Goal: Communication & Community: Answer question/provide support

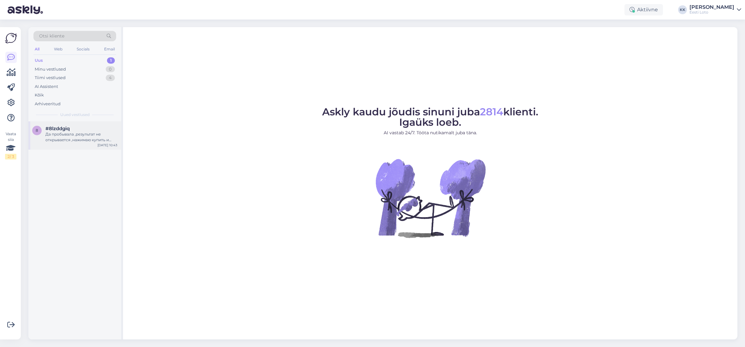
click at [77, 135] on div "Да пробывала ,результат не открывается ,нажимаю купить и ничего не открывается" at bounding box center [81, 137] width 72 height 11
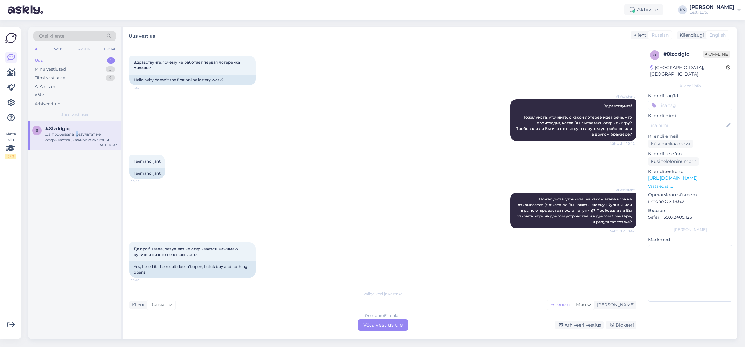
scroll to position [30, 0]
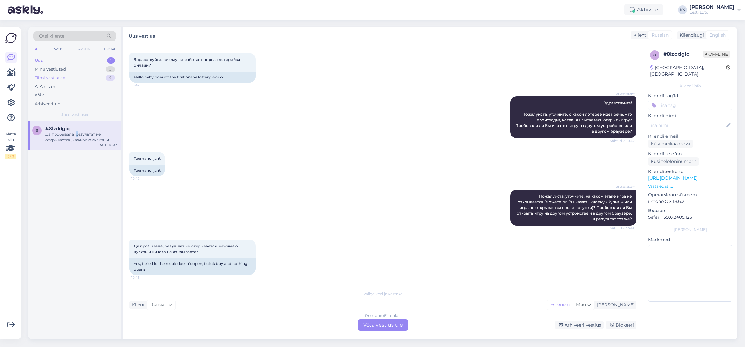
click at [53, 77] on div "Tiimi vestlused" at bounding box center [50, 78] width 31 height 6
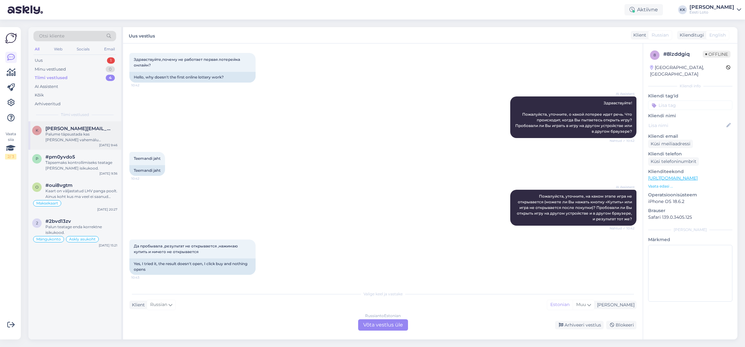
click at [70, 143] on div "k [PERSON_NAME][EMAIL_ADDRESS][DOMAIN_NAME] Palume täpsustada kas [PERSON_NAME]…" at bounding box center [74, 135] width 93 height 28
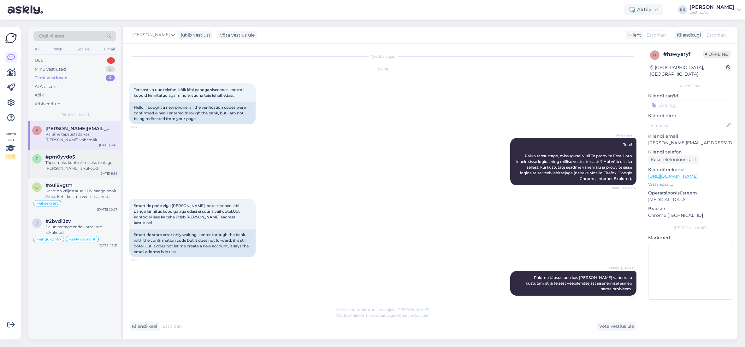
click at [82, 168] on div "Täpsemaks kontrollimiseks teatage [PERSON_NAME] isikukood." at bounding box center [81, 165] width 72 height 11
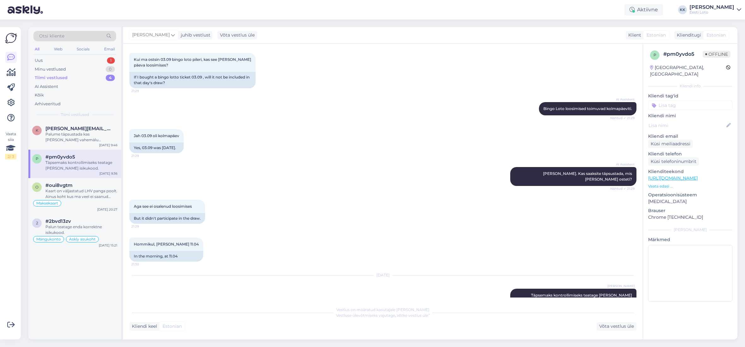
scroll to position [261, 0]
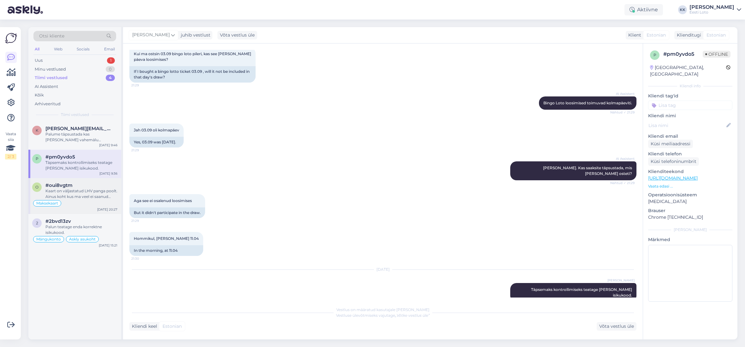
click at [84, 193] on div "Kaart on väljastatud LHV panga poolt. Ainus koht kus ma veel ei saanud kaardiga…" at bounding box center [81, 193] width 72 height 11
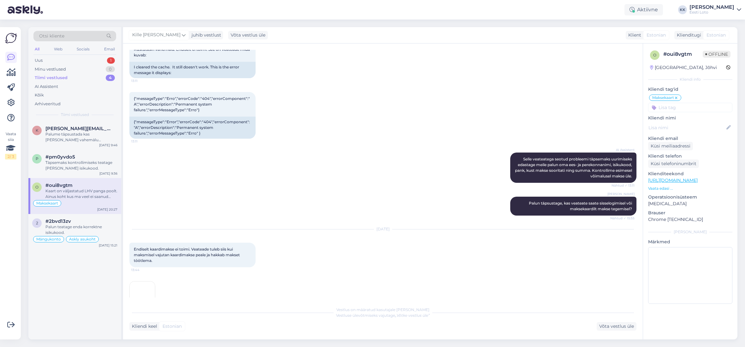
scroll to position [493, 0]
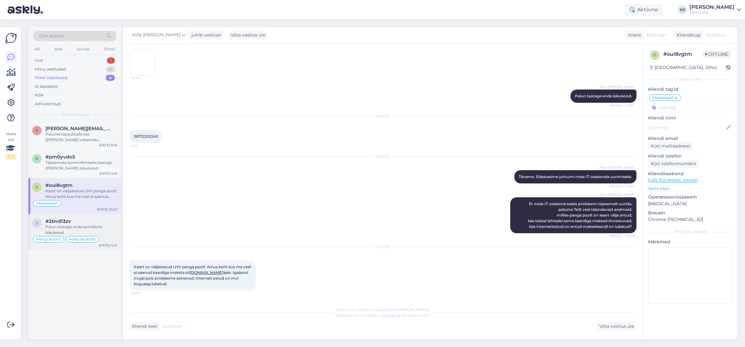
click at [93, 230] on div "Palun teatage enda korrektne isikukood." at bounding box center [81, 229] width 72 height 11
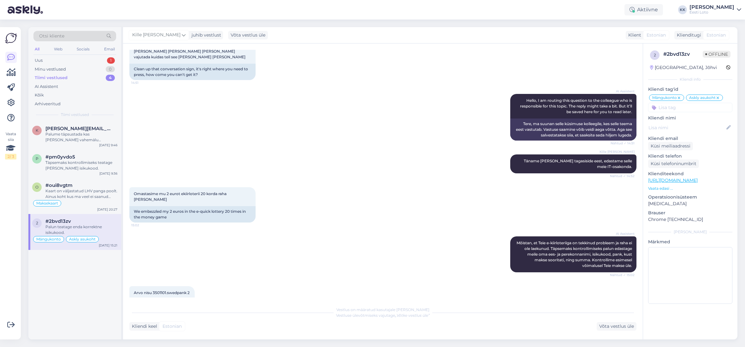
scroll to position [1263, 0]
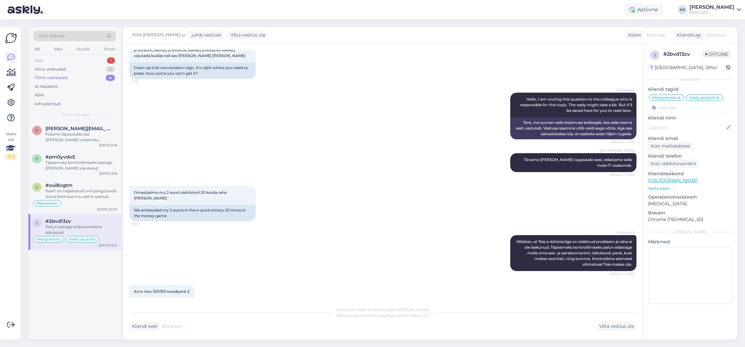
click at [61, 61] on div "Uus 1" at bounding box center [74, 60] width 83 height 9
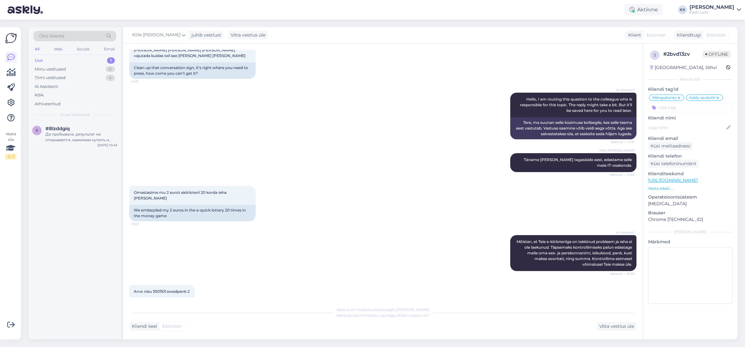
click at [37, 58] on div "Uus" at bounding box center [39, 60] width 8 height 6
click at [74, 142] on div "Да пробывала ,результат не открывается ,нажимаю купить и ничего не открывается" at bounding box center [81, 137] width 72 height 11
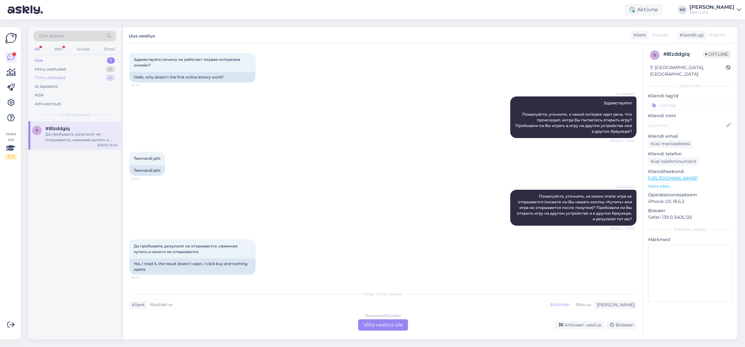
click at [78, 77] on div "Tiimi vestlused 4" at bounding box center [74, 77] width 83 height 9
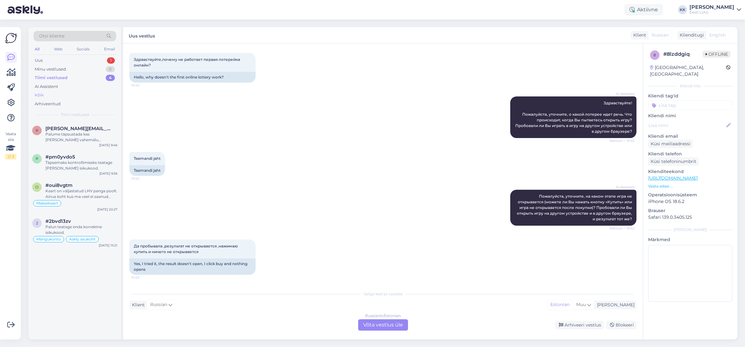
click at [58, 92] on div "Kõik" at bounding box center [74, 95] width 83 height 9
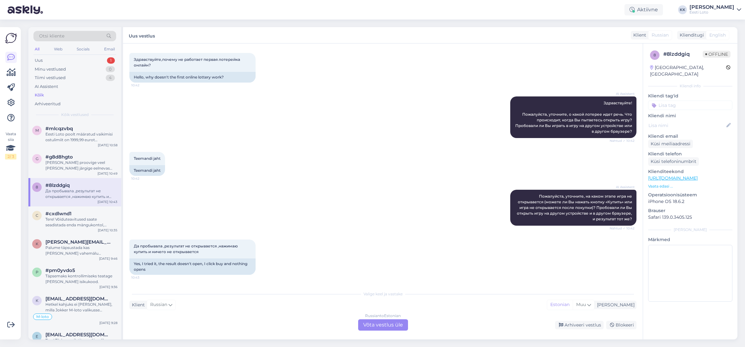
click at [59, 94] on div "Kõik" at bounding box center [74, 95] width 83 height 9
click at [67, 167] on div "[PERSON_NAME] proovige veel [PERSON_NAME] järgige eelnevas sõnumis väljatoodud …" at bounding box center [81, 165] width 72 height 11
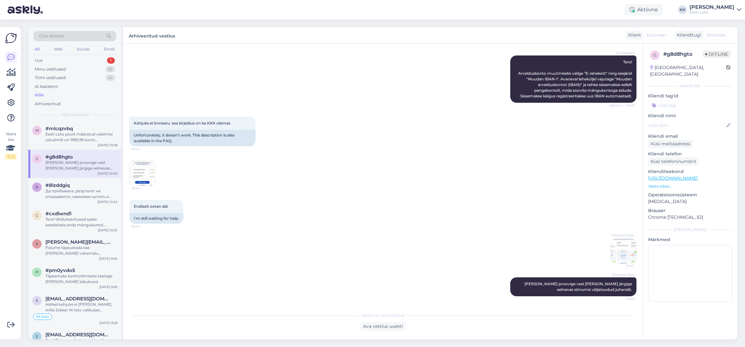
click at [613, 254] on img at bounding box center [623, 250] width 25 height 25
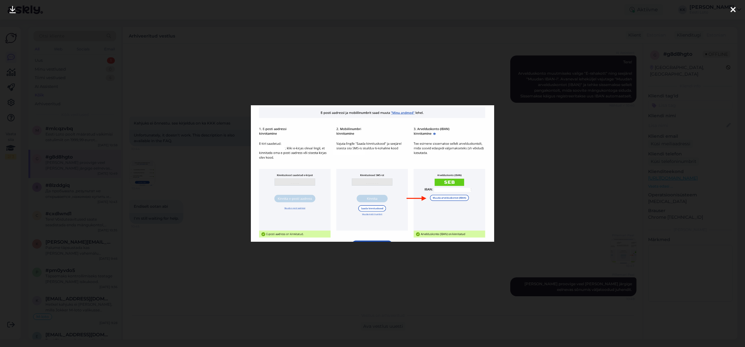
click at [734, 9] on icon at bounding box center [732, 10] width 5 height 8
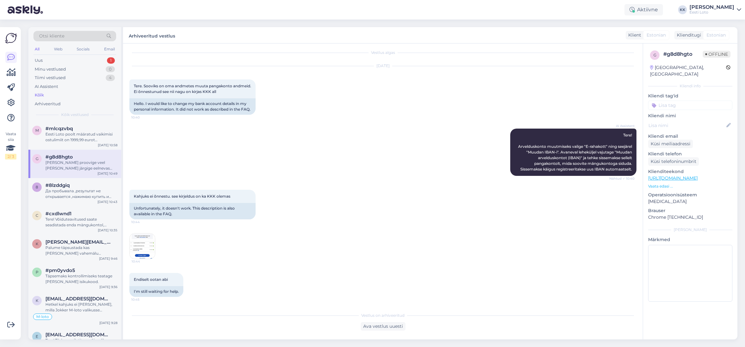
scroll to position [4, 0]
click at [61, 98] on div "Kõik" at bounding box center [74, 95] width 83 height 9
click at [54, 63] on div "Uus 1" at bounding box center [74, 60] width 83 height 9
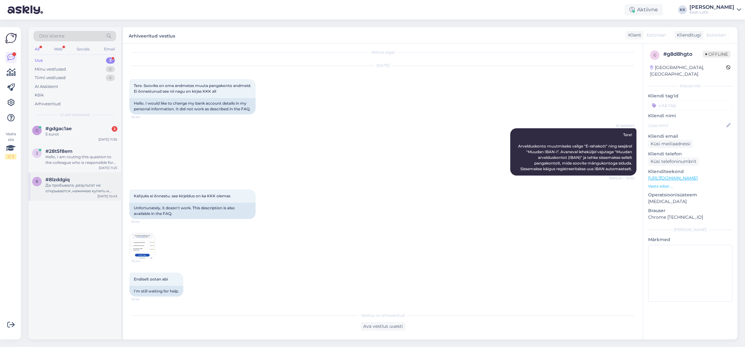
click at [56, 188] on div "Да пробывала ,результат не открывается ,нажимаю купить и ничего не открывается" at bounding box center [81, 188] width 72 height 11
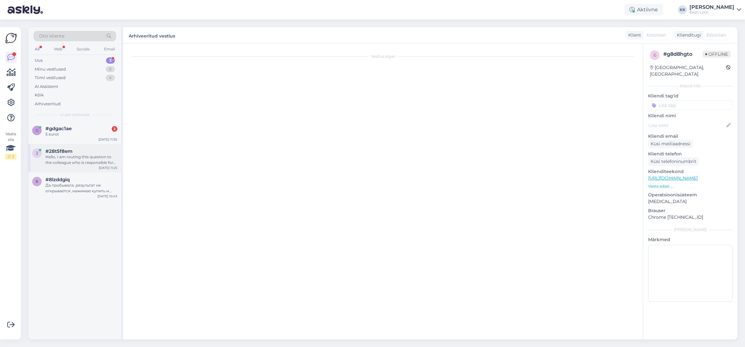
scroll to position [30, 0]
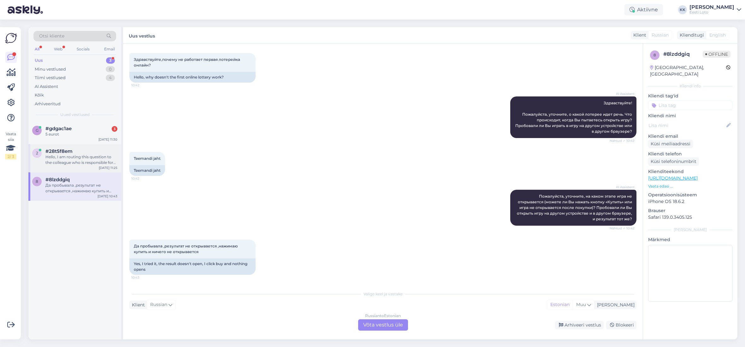
click at [66, 160] on div "Hello, I am routing this question to the colleague who is responsible for this …" at bounding box center [81, 159] width 72 height 11
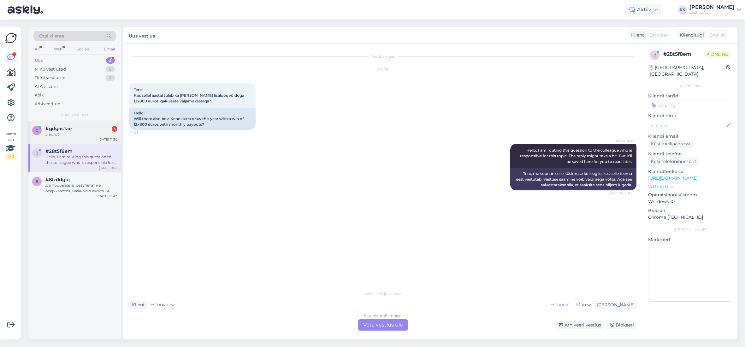
click at [56, 136] on div "5 eurot" at bounding box center [81, 135] width 72 height 6
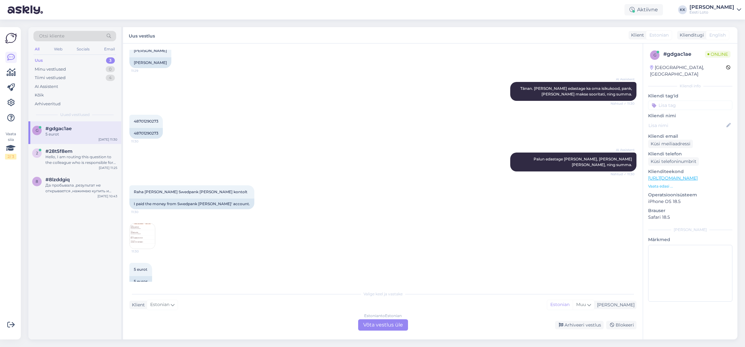
scroll to position [643, 0]
click at [144, 223] on img at bounding box center [142, 235] width 25 height 25
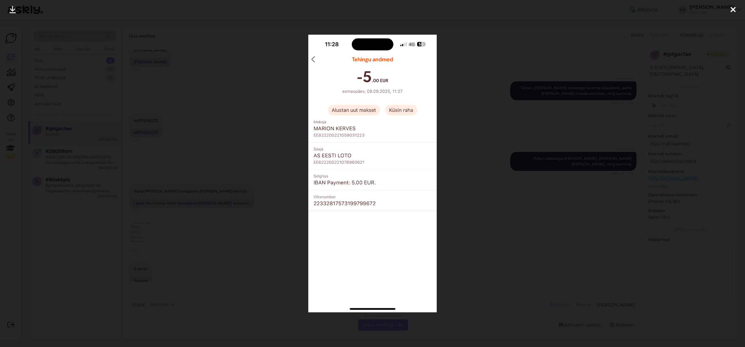
click at [734, 11] on icon at bounding box center [732, 10] width 5 height 8
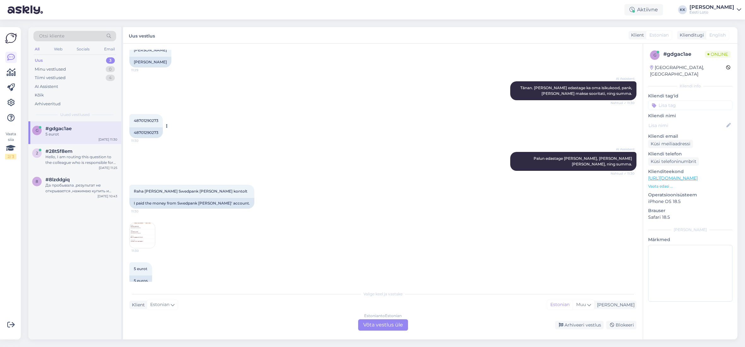
click at [153, 114] on div "48701290273 11:30" at bounding box center [145, 120] width 33 height 13
copy span "48701290273"
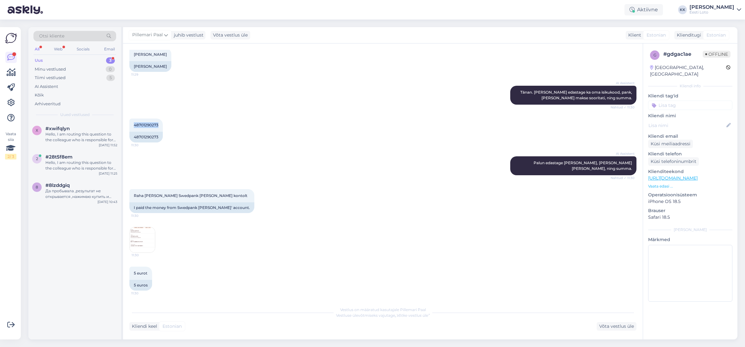
scroll to position [628, 0]
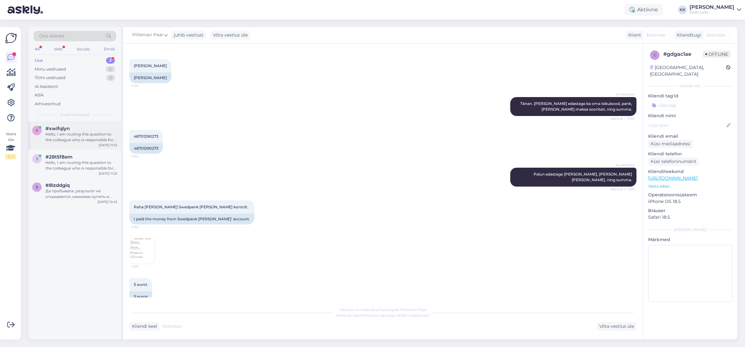
click at [93, 134] on div "Hello, I am routing this question to the colleague who is responsible for this …" at bounding box center [81, 137] width 72 height 11
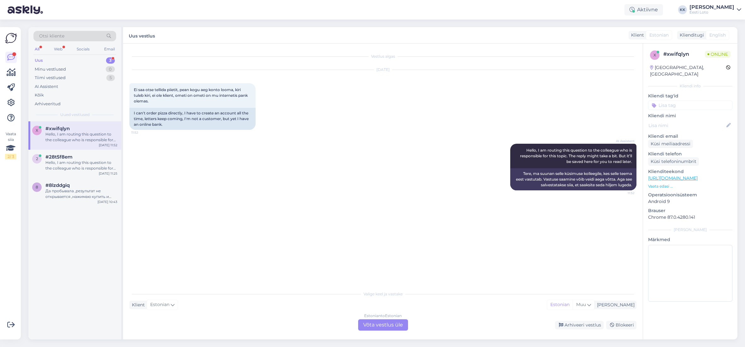
scroll to position [0, 0]
click at [42, 166] on div "2 #28t5f8em Hello, I am routing this question to the colleague who is responsib…" at bounding box center [74, 162] width 85 height 17
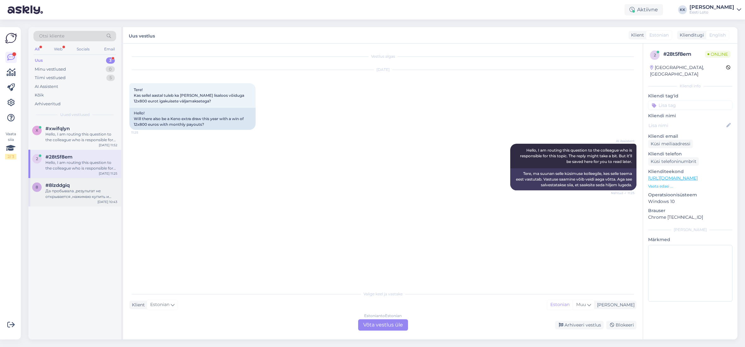
click at [61, 188] on div "Да пробывала ,результат не открывается ,нажимаю купить и ничего не открывается" at bounding box center [81, 193] width 72 height 11
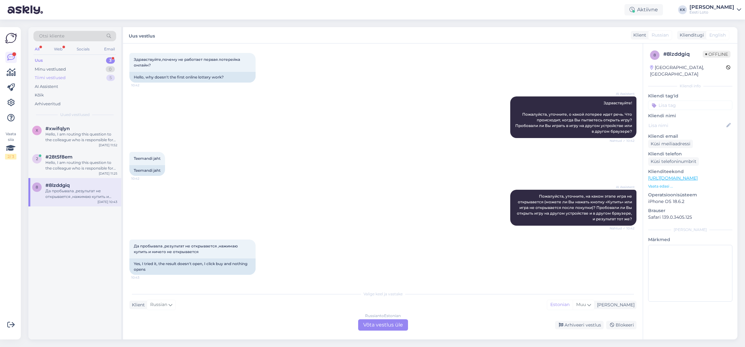
drag, startPoint x: 45, startPoint y: 93, endPoint x: 67, endPoint y: 78, distance: 26.4
click at [45, 93] on div "Kõik" at bounding box center [74, 95] width 83 height 9
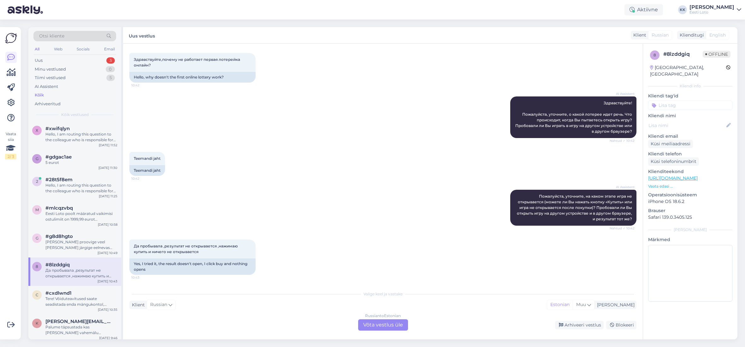
click at [78, 34] on div "Otsi kliente" at bounding box center [74, 36] width 83 height 10
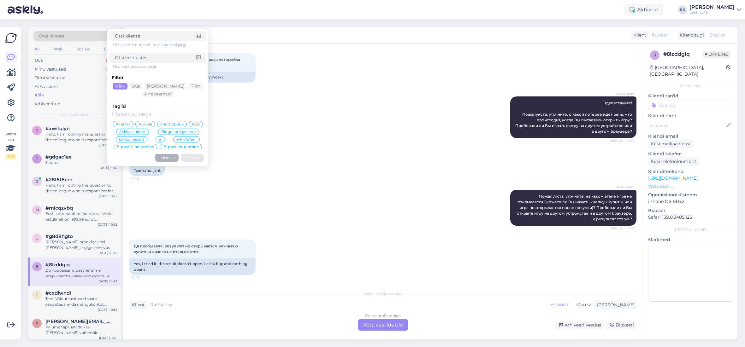
click at [184, 56] on input at bounding box center [155, 58] width 81 height 7
type input "vahemälu"
click at [195, 158] on button "Otsing" at bounding box center [192, 158] width 23 height 8
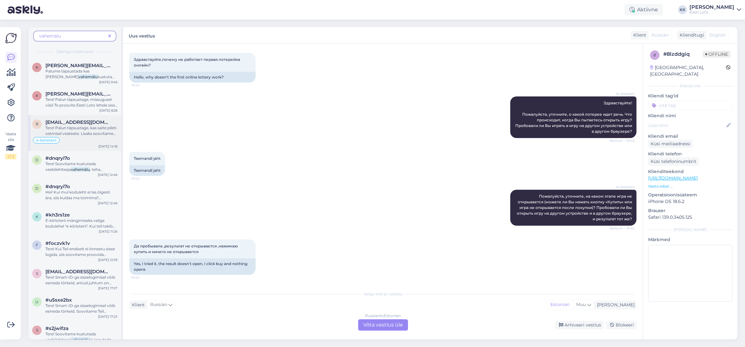
click at [78, 133] on span "Tere! Palun täpsustage, kas saite pileti ostmisel veateate. Lisaks soovitame Te…" at bounding box center [80, 137] width 71 height 22
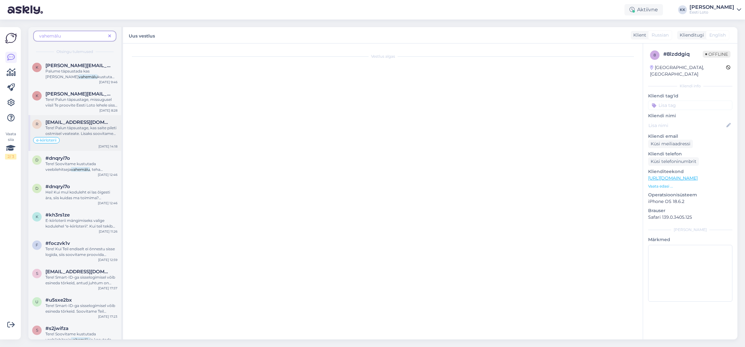
scroll to position [93, 0]
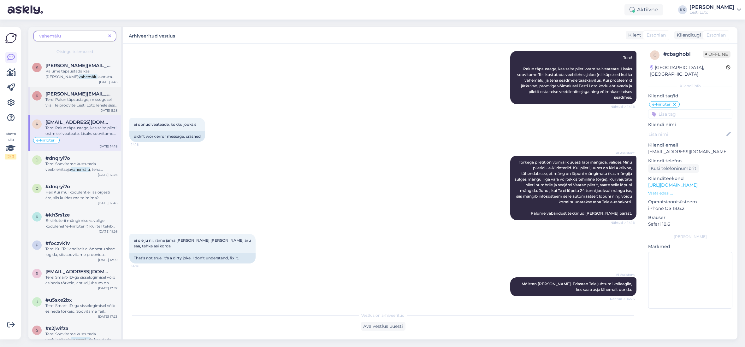
click at [87, 104] on span "Tere! Palun täpsustage, missugusel viisil Te proovite Eesti Loto lehele sisse l…" at bounding box center [81, 110] width 72 height 27
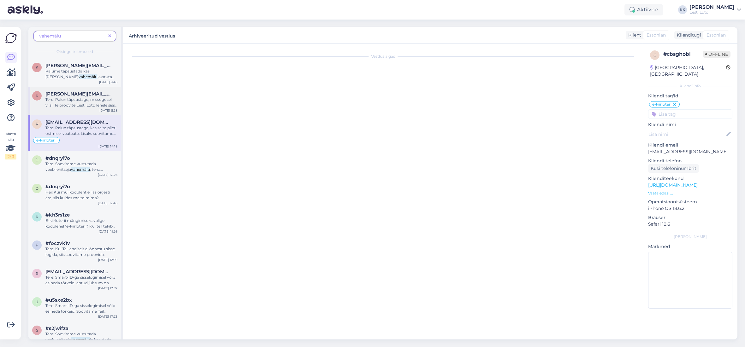
scroll to position [0, 0]
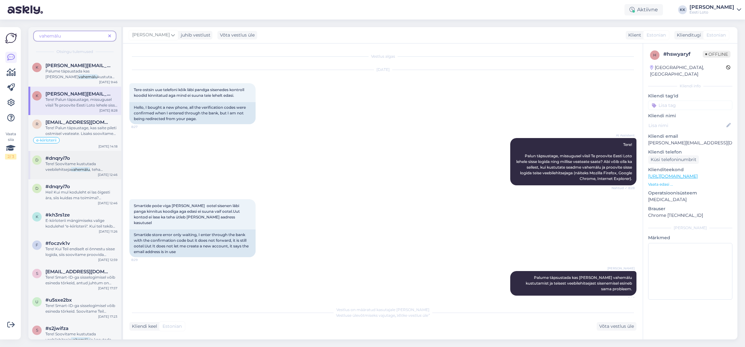
click at [67, 166] on span "Tere! Soovitame kustutada veebilehitseja" at bounding box center [70, 166] width 50 height 10
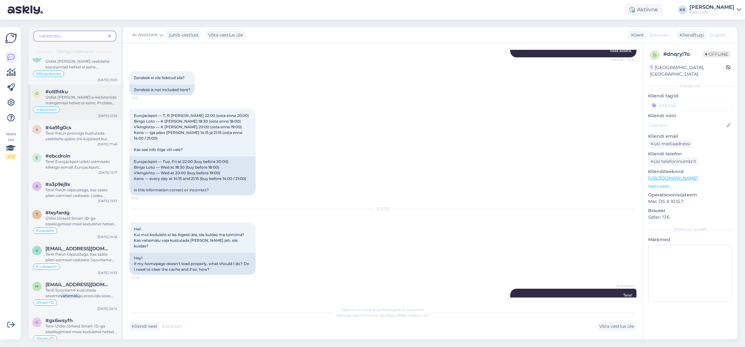
scroll to position [1053, 0]
click at [83, 97] on span "Üldist [PERSON_NAME] e-kiirloteriide mängimisel hetkel ei esine. Probleemi lahe…" at bounding box center [81, 103] width 72 height 22
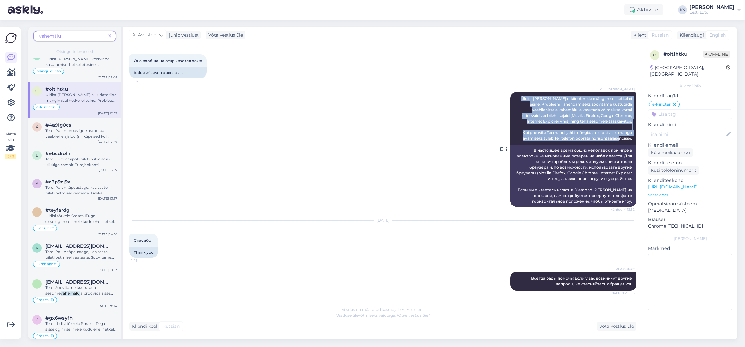
drag, startPoint x: 531, startPoint y: 99, endPoint x: 627, endPoint y: 143, distance: 105.8
click at [627, 143] on div "Kille Nevolihhin Üldist [PERSON_NAME] e-kiirloteriide mängimisel hetkel ei esin…" at bounding box center [573, 118] width 126 height 53
copy span "Üldist [PERSON_NAME] e-kiirloteriide mängimisel hetkel ei esine. Probleemi lahe…"
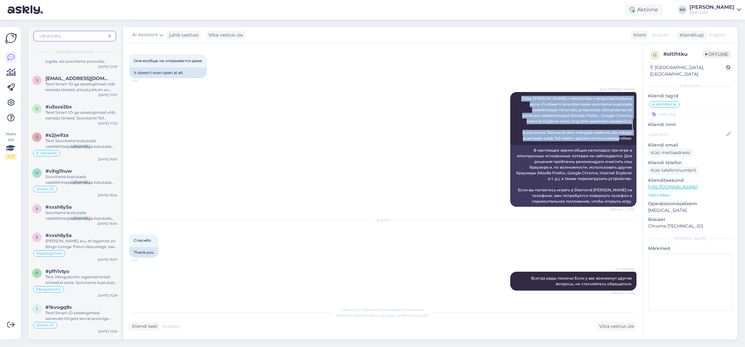
scroll to position [0, 0]
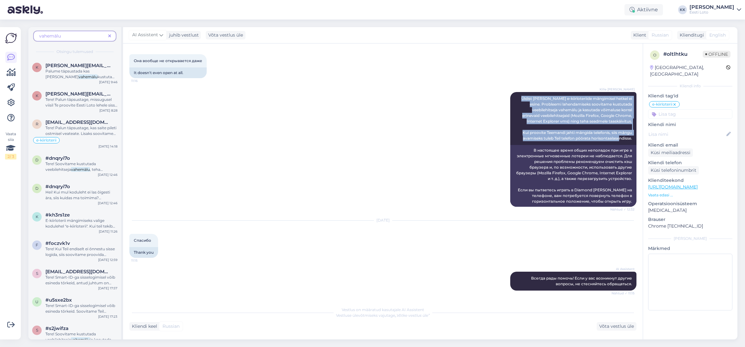
drag, startPoint x: 108, startPoint y: 35, endPoint x: 110, endPoint y: 42, distance: 7.5
click at [108, 35] on icon at bounding box center [109, 36] width 3 height 4
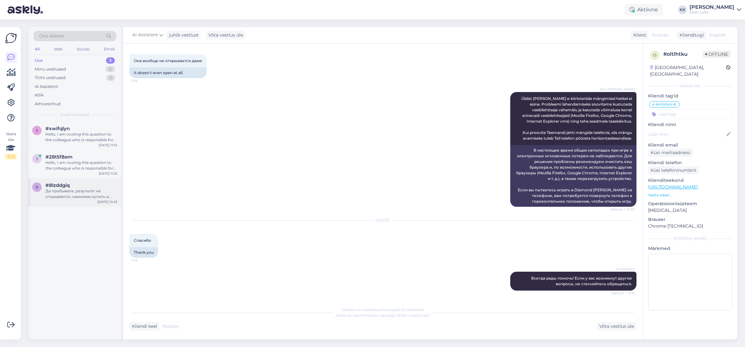
click at [84, 193] on div "Да пробывала ,результат не открывается ,нажимаю купить и ничего не открывается" at bounding box center [81, 193] width 72 height 11
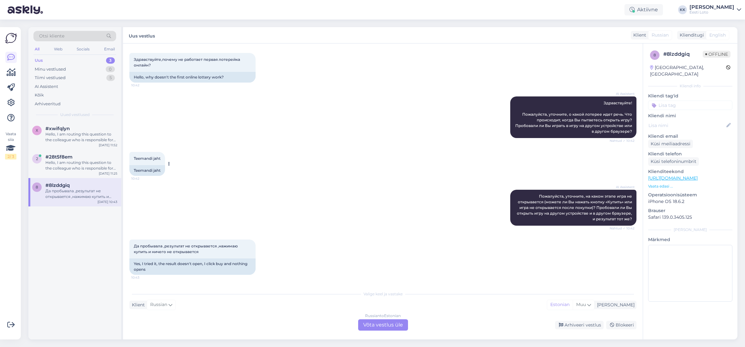
scroll to position [30, 0]
click at [383, 324] on div "Russian to Estonian Võta vestlus üle" at bounding box center [383, 324] width 50 height 11
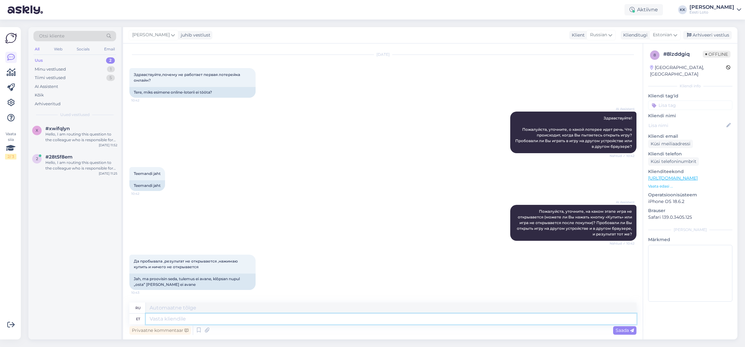
drag, startPoint x: 254, startPoint y: 320, endPoint x: 259, endPoint y: 317, distance: 6.2
click at [254, 320] on textarea at bounding box center [391, 319] width 490 height 11
paste textarea "Üldist [PERSON_NAME] e-kiirloteriide mängimisel hetkel ei esine. Probleemi lahe…"
type textarea "Üldist [PERSON_NAME] e-kiirloteriide mängimisel hetkel ei esine. Probleemi lahe…"
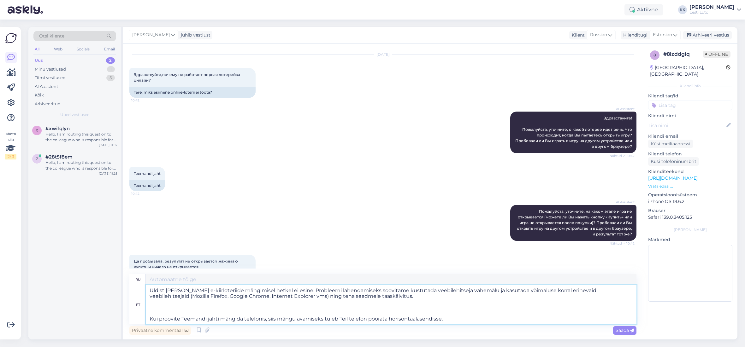
type textarea "В настоящее время общих неполадок при игре в электронные мгновенные лотереи не …"
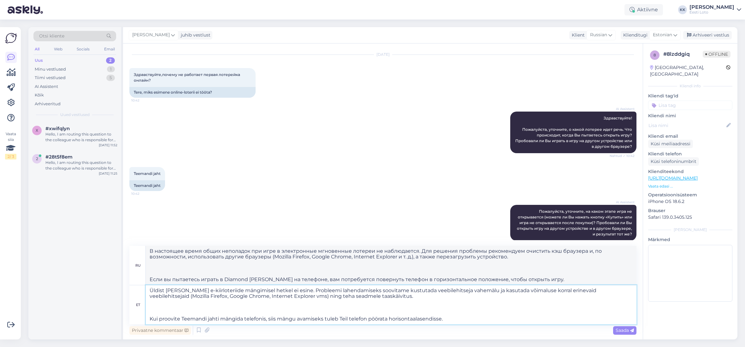
click at [149, 319] on textarea "Üldist [PERSON_NAME] e-kiirloteriide mängimisel hetkel ei esine. Probleemi lahe…" at bounding box center [391, 304] width 490 height 39
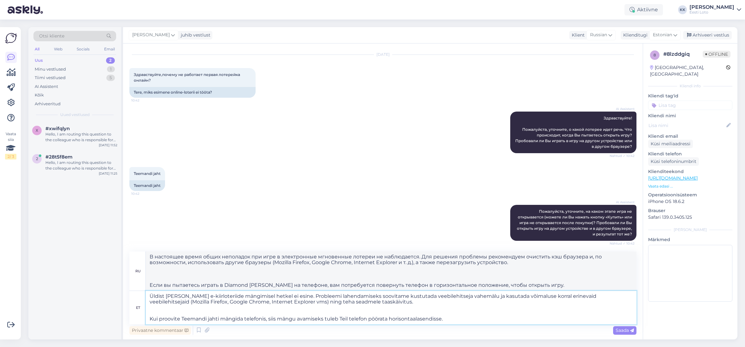
type textarea "Üldist [PERSON_NAME] e-kiirloteriide mängimisel hetkel ei esine. Probleemi lahe…"
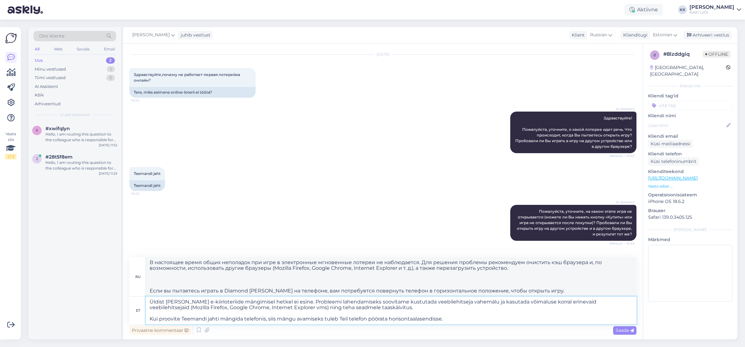
type textarea "В настоящее время общих сбоев при игре в электронные мгновенные лотереи не набл…"
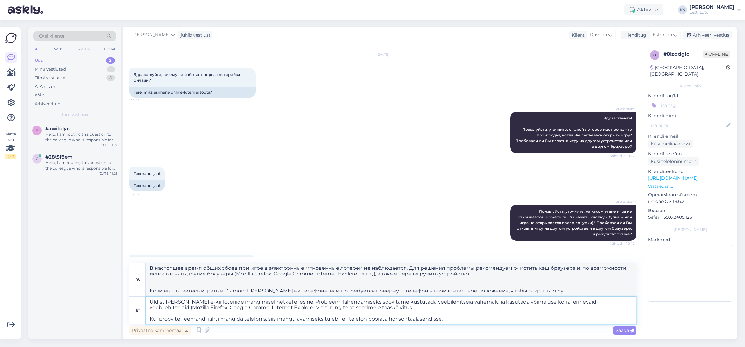
type textarea "Üldist [PERSON_NAME] e-kiirloteriide mängimisel hetkel ei esine. Probleemi lahe…"
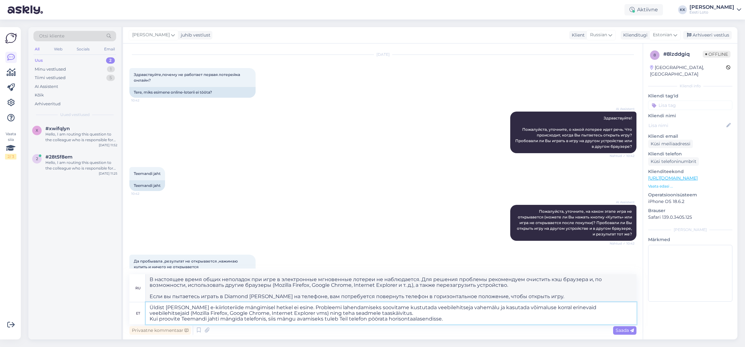
type textarea "В настоящее время общих сбоев при игре в электронные мгновенные лотереи не набл…"
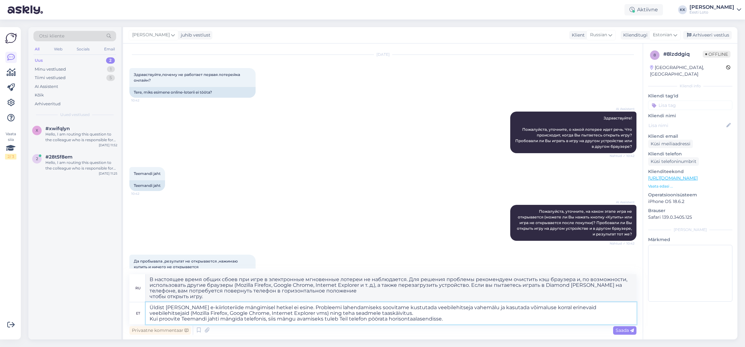
drag, startPoint x: 182, startPoint y: 319, endPoint x: 219, endPoint y: 319, distance: 37.5
click at [219, 319] on textarea "Üldist [PERSON_NAME] e-kiirloteriide mängimisel hetkel ei esine. Probleemi lahe…" at bounding box center [391, 313] width 490 height 22
type textarea "Üldist [PERSON_NAME] e-kiirloteriide mängimisel hetkel ei esine. Probleemi lahe…"
drag, startPoint x: 546, startPoint y: 285, endPoint x: 582, endPoint y: 286, distance: 36.0
click at [582, 286] on textarea "В настоящее время общих сбоев при игре в электронные мгновенные лотереи не набл…" at bounding box center [391, 288] width 490 height 28
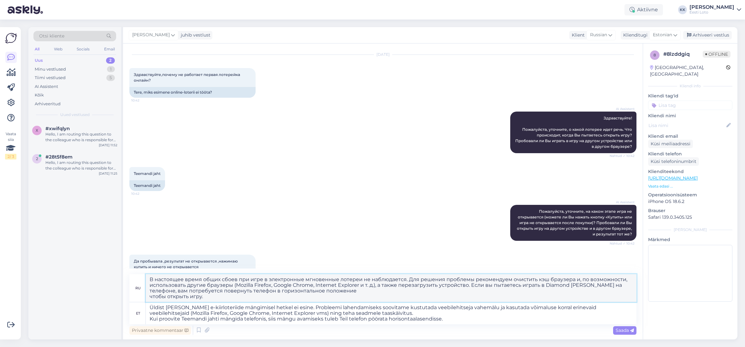
paste textarea "Teemandi jahti"
click at [150, 297] on textarea "В настоящее время общих сбоев при игре в электронные мгновенные лотереи не набл…" at bounding box center [391, 288] width 490 height 28
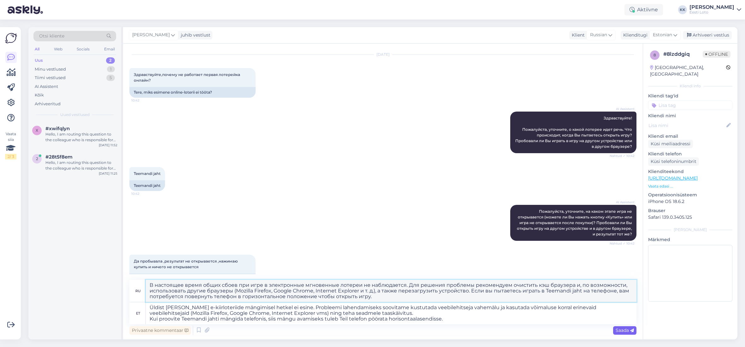
type textarea "В настоящее время общих сбоев при игре в электронные мгновенные лотереи не набл…"
click at [624, 330] on span "Saada" at bounding box center [624, 331] width 18 height 6
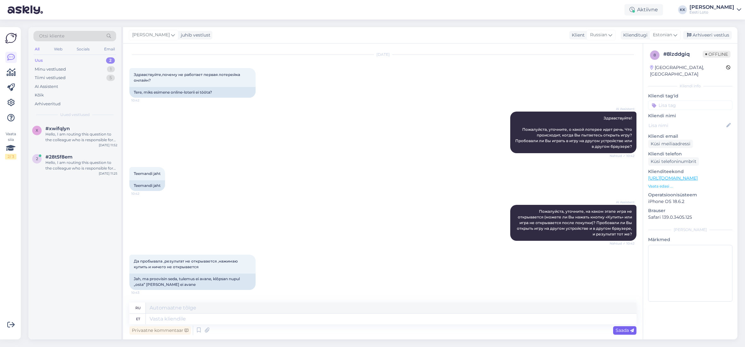
scroll to position [132, 0]
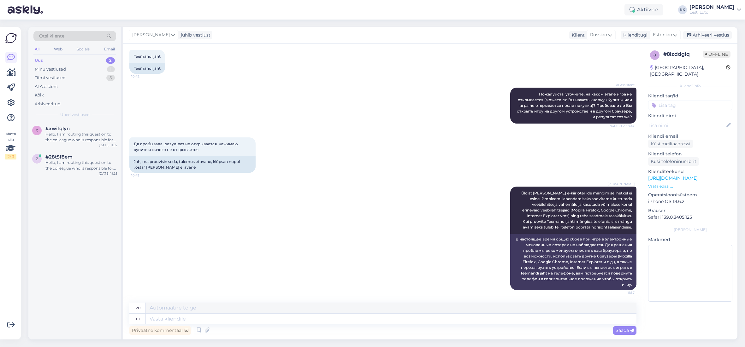
click at [680, 101] on input at bounding box center [690, 105] width 84 height 9
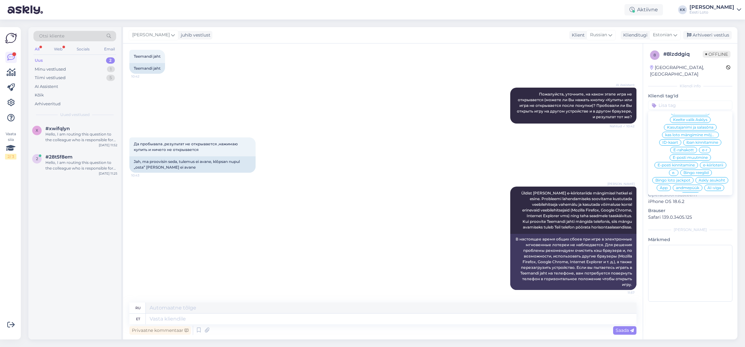
scroll to position [192, 0]
click at [717, 164] on span "e-kiirloterii" at bounding box center [713, 166] width 20 height 4
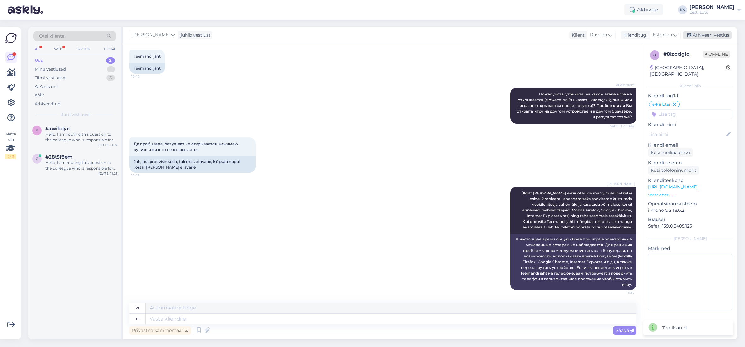
click at [717, 33] on div "Arhiveeri vestlus" at bounding box center [707, 35] width 49 height 9
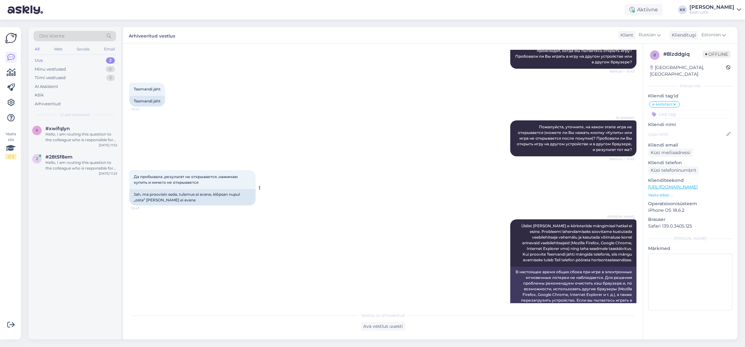
scroll to position [126, 0]
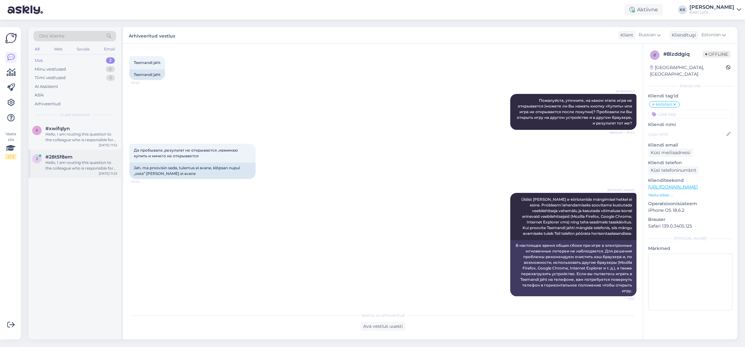
click at [71, 161] on div "Hello, I am routing this question to the colleague who is responsible for this …" at bounding box center [81, 165] width 72 height 11
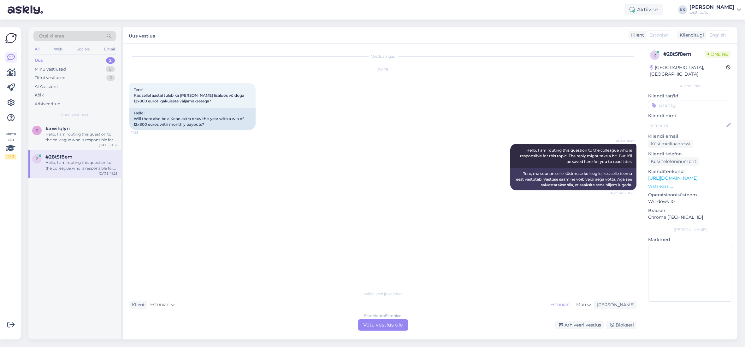
scroll to position [0, 0]
click at [80, 126] on div "#xwifqlyn" at bounding box center [81, 129] width 72 height 6
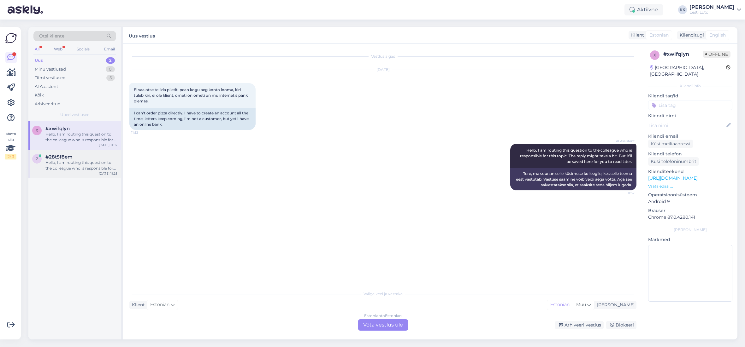
click at [87, 160] on div "Hello, I am routing this question to the colleague who is responsible for this …" at bounding box center [81, 165] width 72 height 11
click at [89, 139] on div "Hello, I am routing this question to the colleague who is responsible for this …" at bounding box center [81, 137] width 72 height 11
click at [65, 76] on div "Tiimi vestlused" at bounding box center [50, 78] width 31 height 6
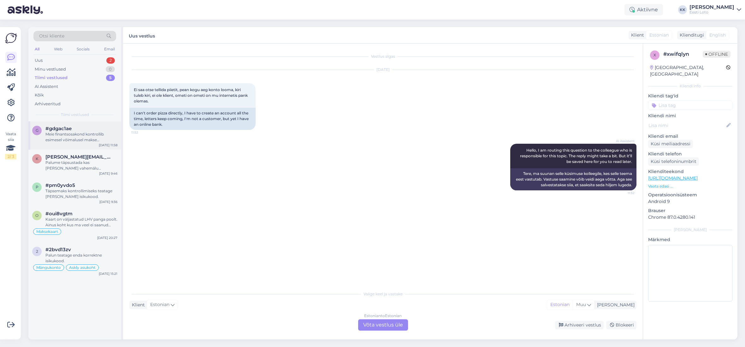
click at [67, 138] on div "Meie finantsosakond kontrollib esimesel võimalusel makse [PERSON_NAME] tagastab…" at bounding box center [81, 137] width 72 height 11
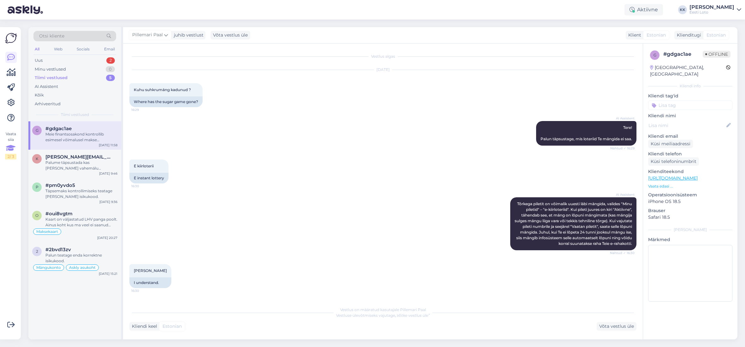
scroll to position [660, 0]
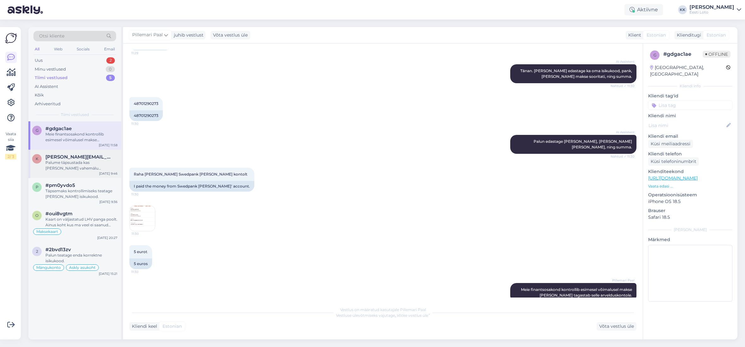
click at [56, 165] on div "Palume täpsustada kas [PERSON_NAME] vahemälu kustutamist ja teisest veebilehits…" at bounding box center [81, 165] width 72 height 11
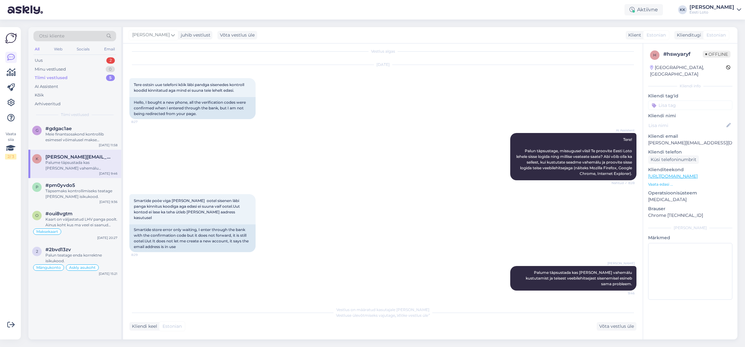
scroll to position [0, 0]
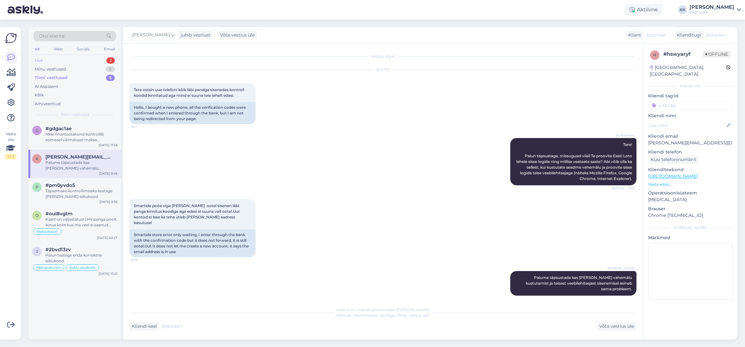
click at [42, 59] on div "Uus" at bounding box center [39, 60] width 8 height 6
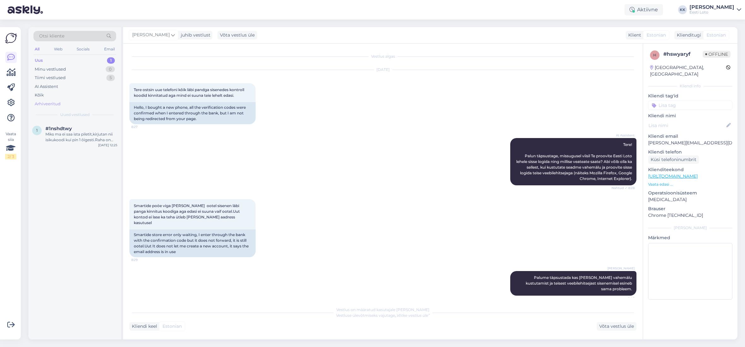
click at [53, 103] on div "Arhiveeritud" at bounding box center [48, 104] width 26 height 6
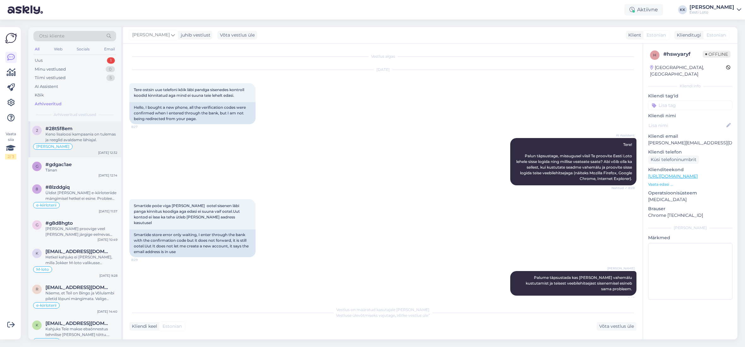
click at [86, 141] on div "Keno lisaloosi kampaania on tulemas ja reeglid avaldame lähiajal." at bounding box center [81, 137] width 72 height 11
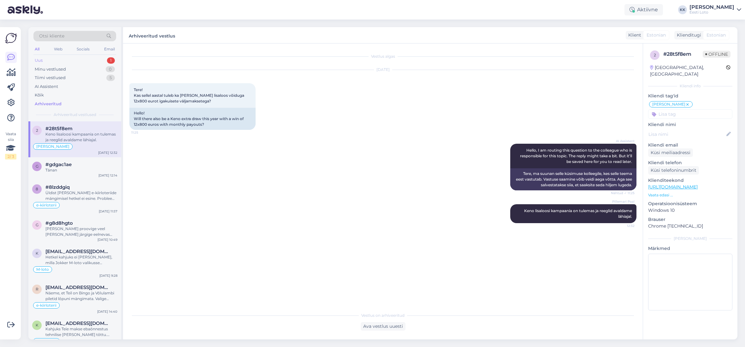
click at [61, 61] on div "Uus 1" at bounding box center [74, 60] width 83 height 9
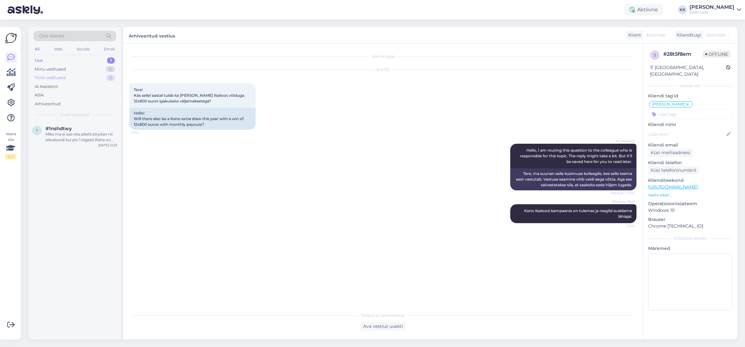
click at [62, 79] on div "Tiimi vestlused" at bounding box center [50, 78] width 31 height 6
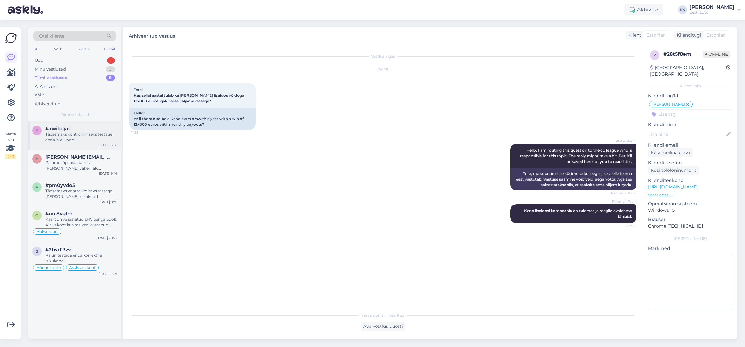
click at [89, 143] on div "x #xwifqlyn Täpsemaks kontrollimiseks teatage enda isikukood. [DATE] 12:18" at bounding box center [74, 135] width 93 height 28
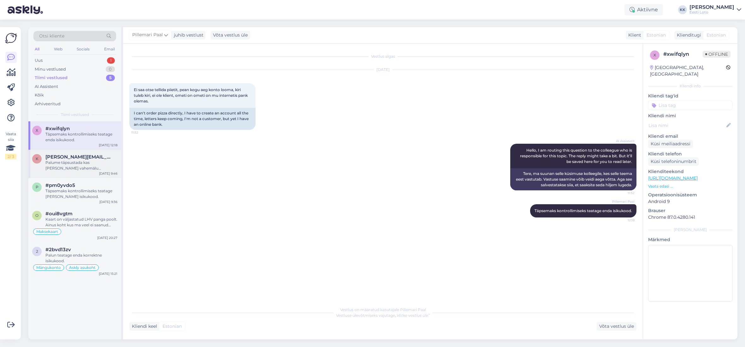
click at [80, 169] on div "Palume täpsustada kas [PERSON_NAME] vahemälu kustutamist ja teisest veebilehits…" at bounding box center [81, 165] width 72 height 11
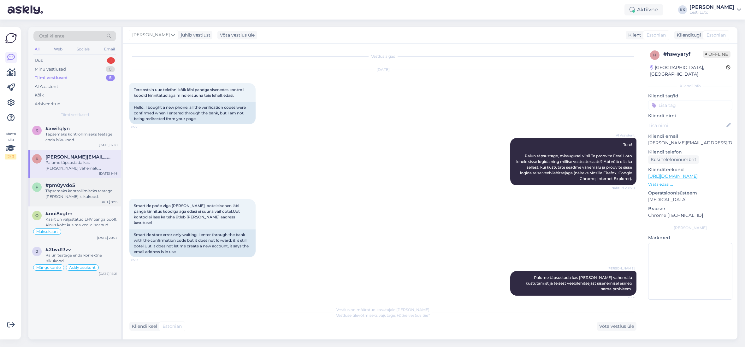
click at [75, 195] on div "Täpsemaks kontrollimiseks teatage [PERSON_NAME] isikukood." at bounding box center [81, 193] width 72 height 11
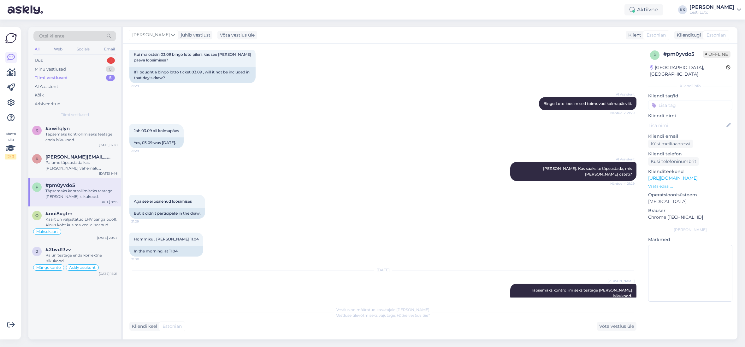
scroll to position [261, 0]
click at [70, 60] on div "Uus 1" at bounding box center [74, 60] width 83 height 9
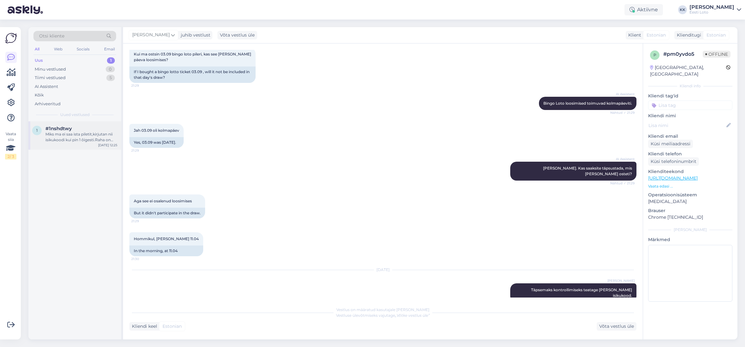
click at [70, 142] on div "Miks ma ei saa ista piletit,kirjutan nii isikukoodi kui pin 1 õigesti.Raha on k…" at bounding box center [81, 137] width 72 height 11
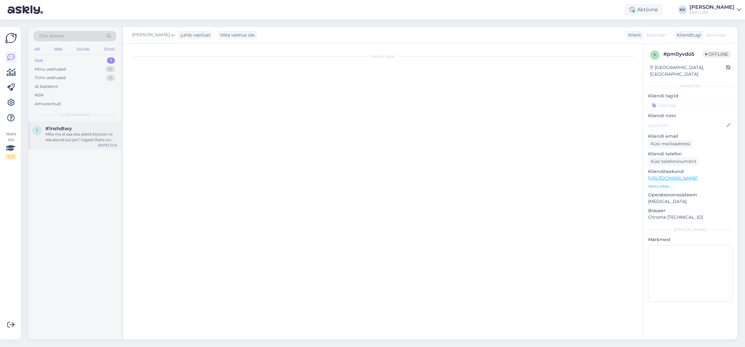
scroll to position [0, 0]
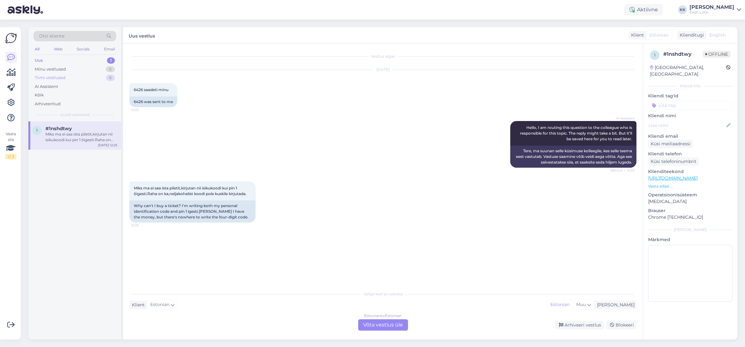
click at [61, 79] on div "Tiimi vestlused" at bounding box center [50, 78] width 31 height 6
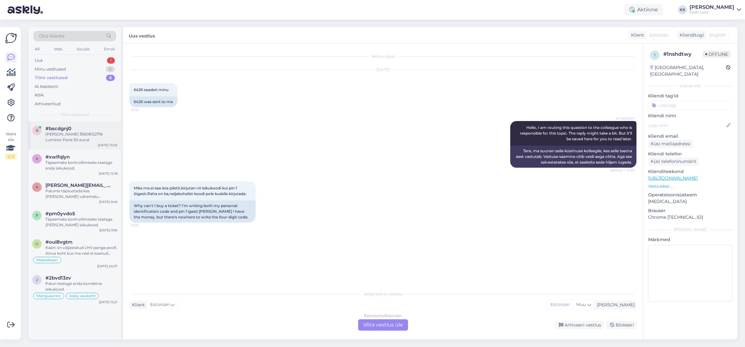
click at [71, 140] on div "[PERSON_NAME] 35608122716 Luminor Pank 50 eurot" at bounding box center [81, 137] width 72 height 11
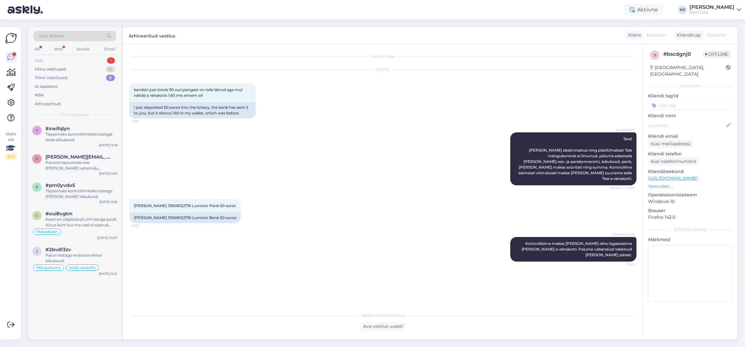
click at [64, 60] on div "Uus 1" at bounding box center [74, 60] width 83 height 9
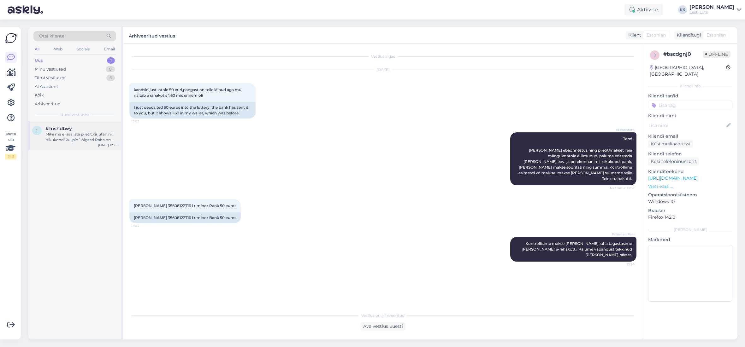
click at [77, 136] on div "Miks ma ei saa ista piletit,kirjutan nii isikukoodi kui pin 1 õigesti.Raha on k…" at bounding box center [81, 137] width 72 height 11
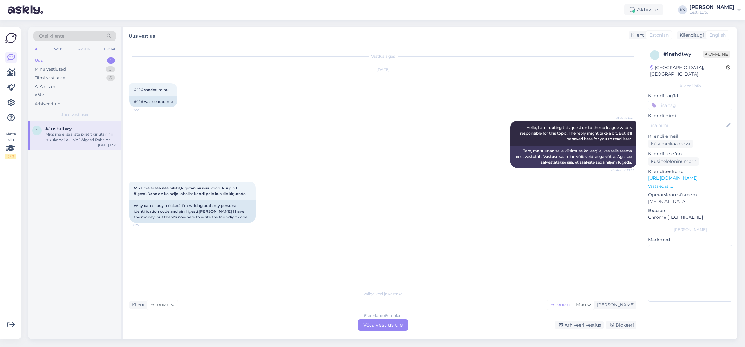
click at [56, 59] on div "Uus 1" at bounding box center [74, 60] width 83 height 9
click at [61, 136] on div "Miks ma ei saa ista piletit,kirjutan nii isikukoodi kui pin 1 õigesti.Raha on k…" at bounding box center [81, 137] width 72 height 11
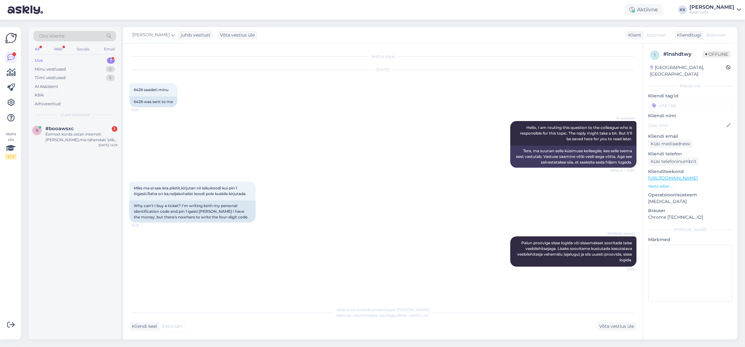
click at [64, 61] on div "Uus 1" at bounding box center [74, 60] width 83 height 9
click at [76, 134] on div "Esimest korda ostan interneti [PERSON_NAME],mis tähendab "pliks [PERSON_NAME]"?" at bounding box center [81, 137] width 72 height 11
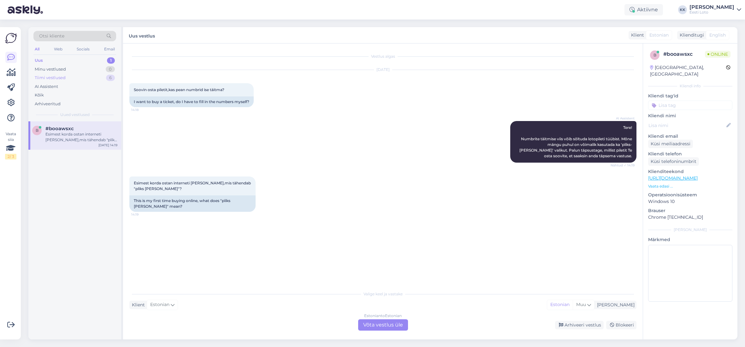
click at [47, 79] on div "Tiimi vestlused" at bounding box center [50, 78] width 31 height 6
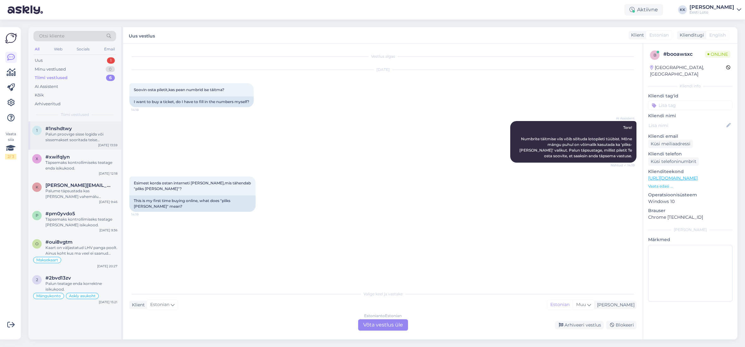
click at [50, 143] on div "Palun proovige sisse logida või sissemakset sooritada teise veebilehitsejaga. L…" at bounding box center [81, 137] width 72 height 11
